Goal: Transaction & Acquisition: Purchase product/service

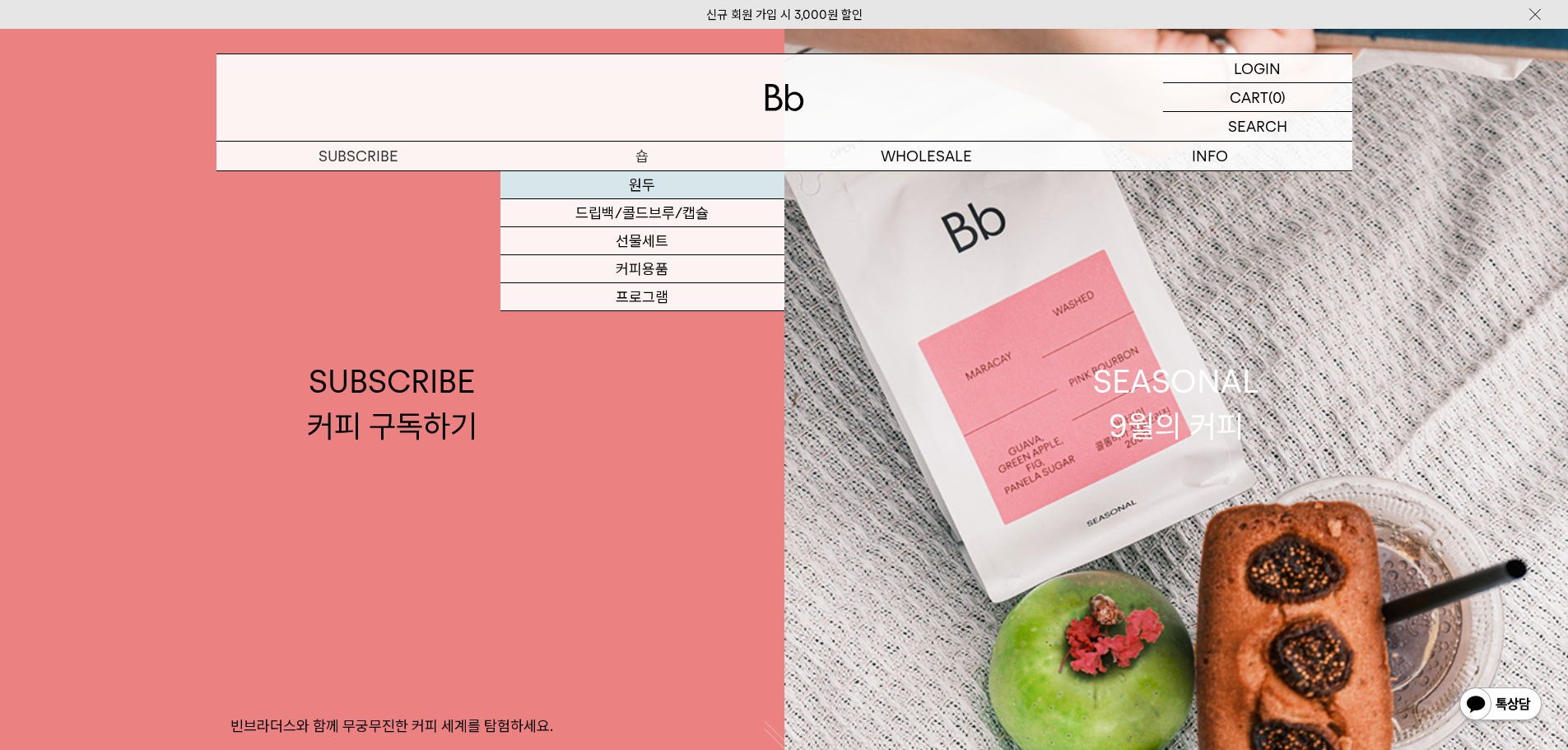
click at [654, 180] on link "원두" at bounding box center [642, 185] width 284 height 28
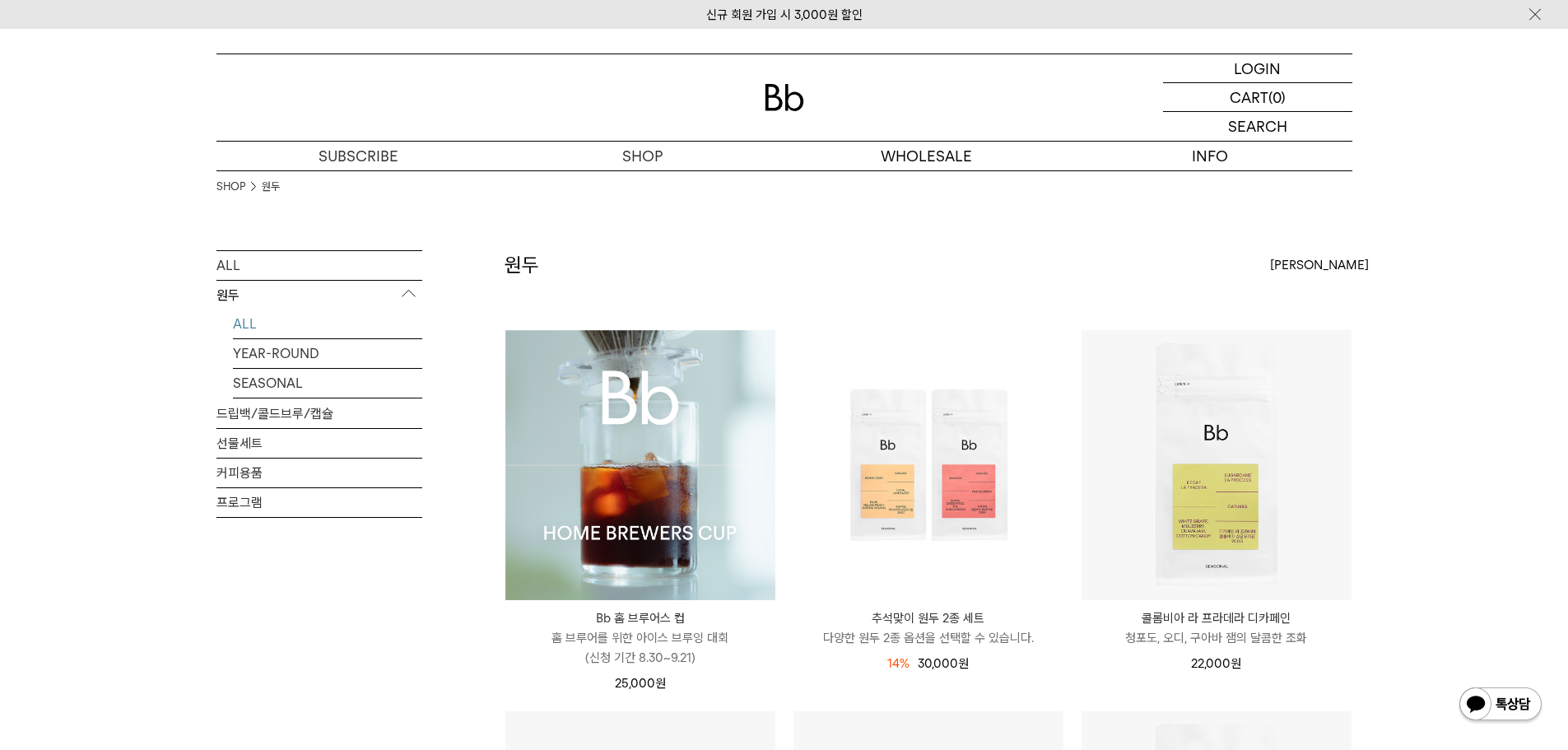
click at [740, 404] on img at bounding box center [641, 466] width 270 height 270
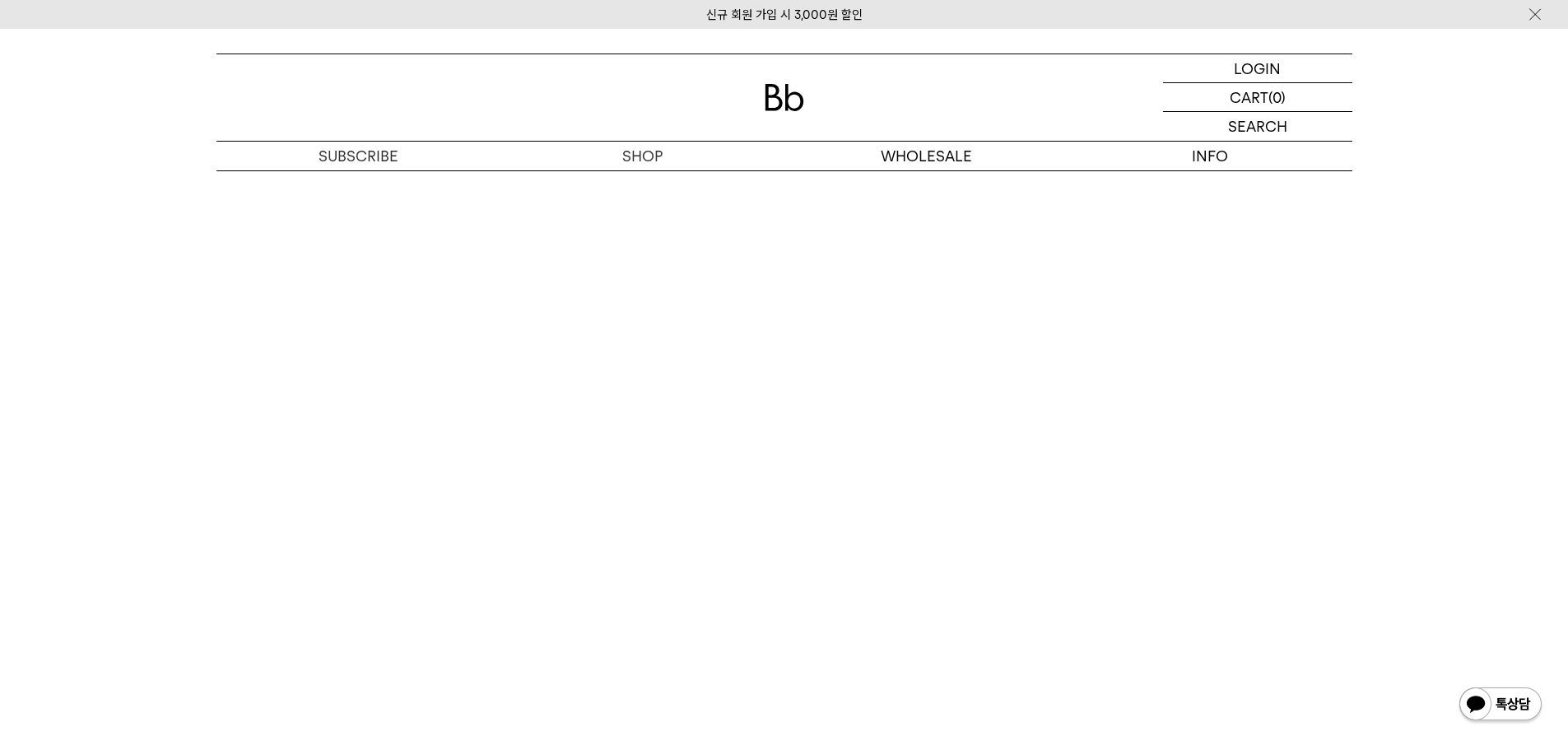
scroll to position [9470, 0]
